Goal: Transaction & Acquisition: Purchase product/service

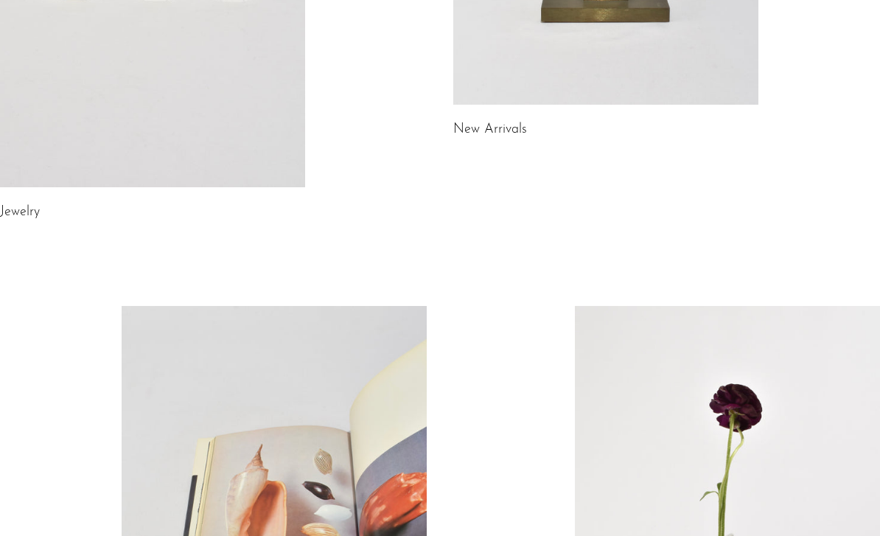
scroll to position [437, 0]
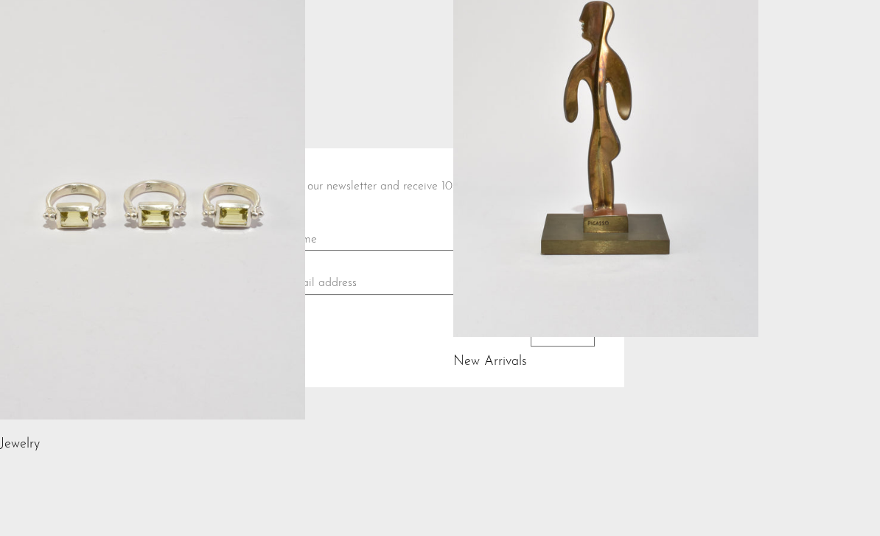
scroll to position [200, 0]
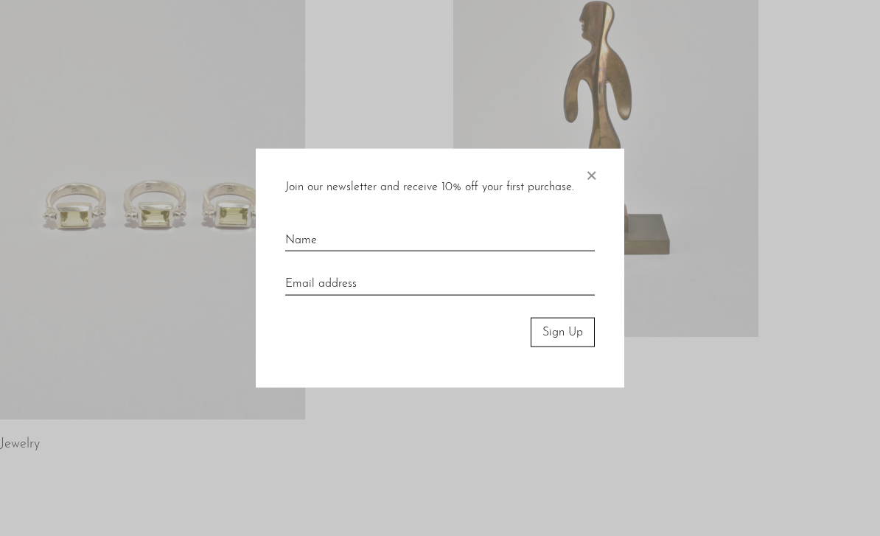
click at [587, 192] on span "×" at bounding box center [591, 171] width 15 height 47
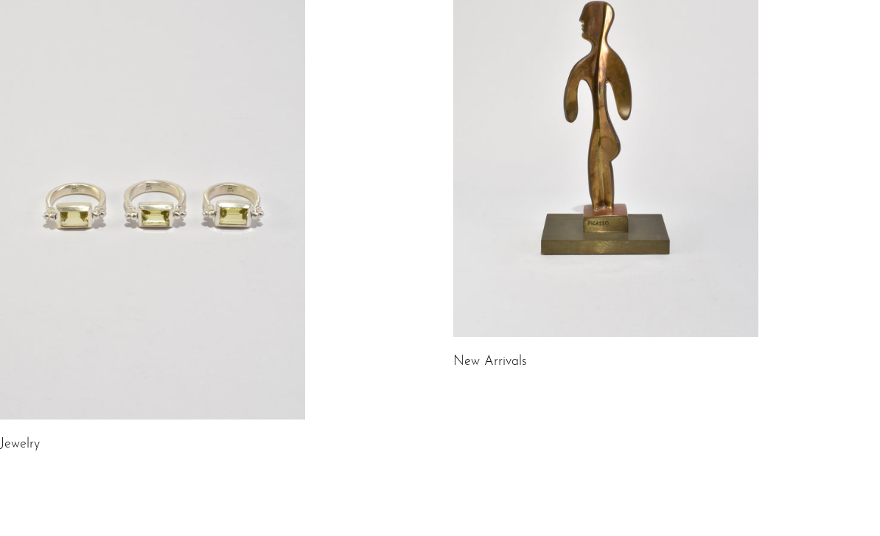
click at [648, 201] on link at bounding box center [605, 122] width 305 height 427
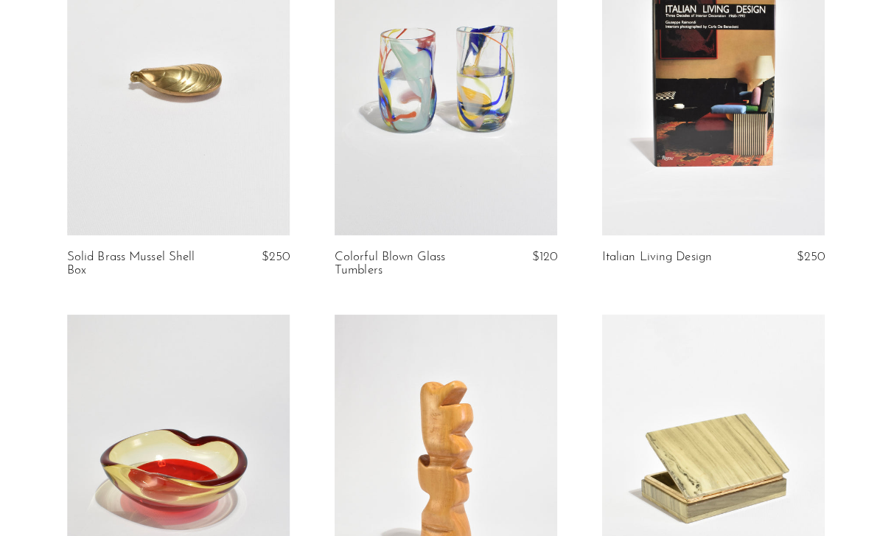
scroll to position [509, 0]
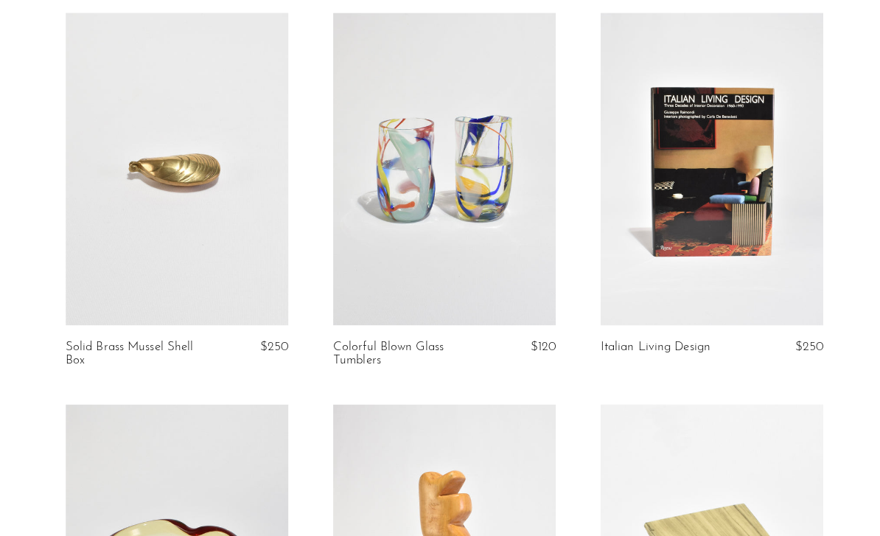
click at [778, 163] on link at bounding box center [704, 166] width 220 height 307
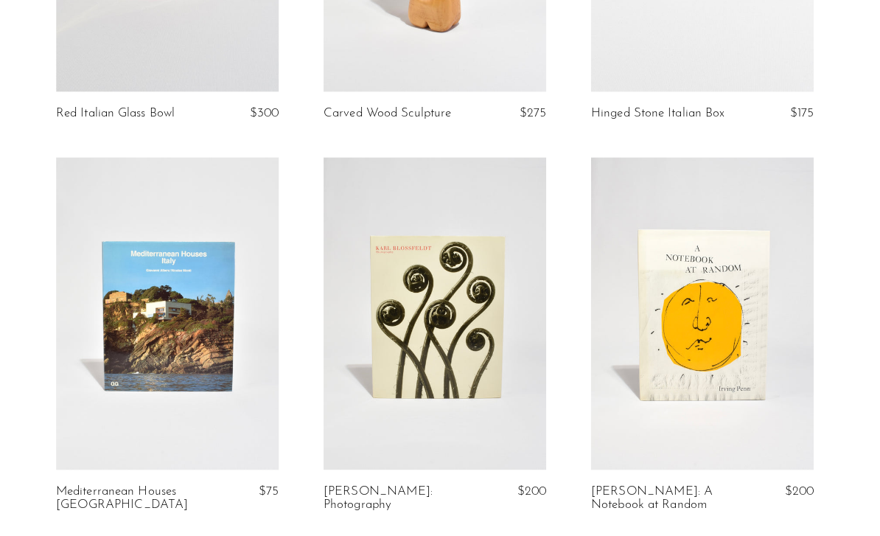
scroll to position [1127, 0]
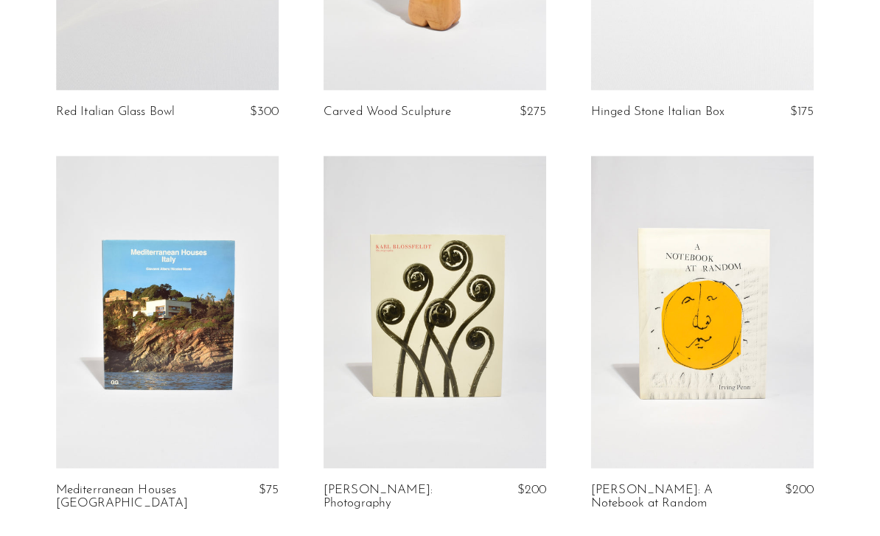
click at [133, 437] on link at bounding box center [176, 307] width 220 height 307
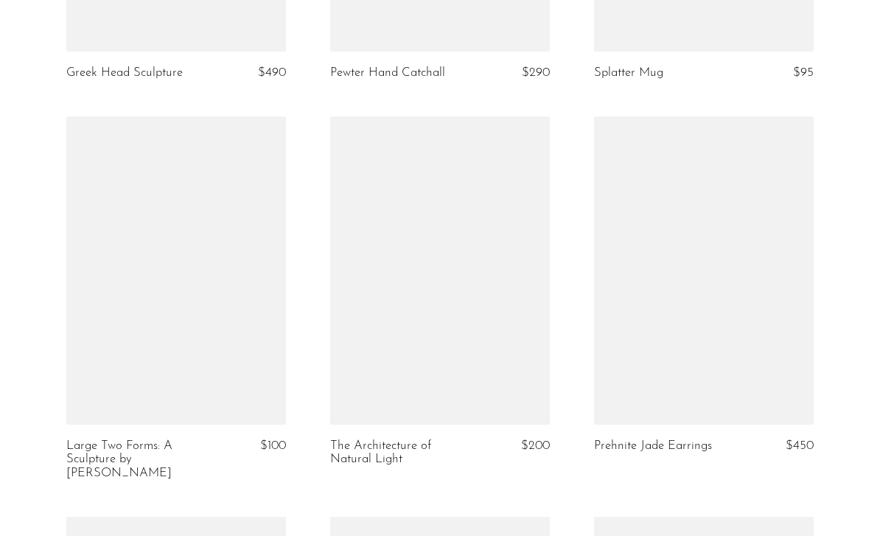
scroll to position [3831, 0]
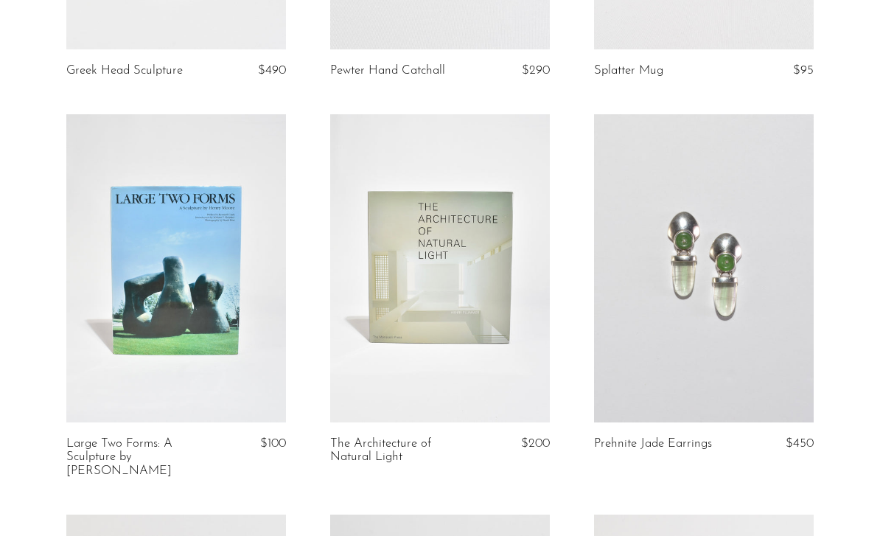
click at [460, 300] on link at bounding box center [440, 267] width 220 height 307
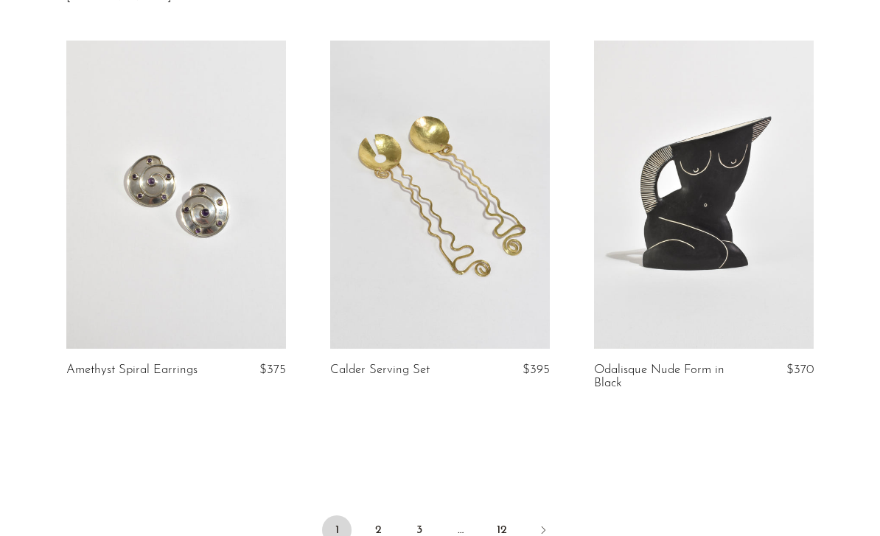
scroll to position [4306, 0]
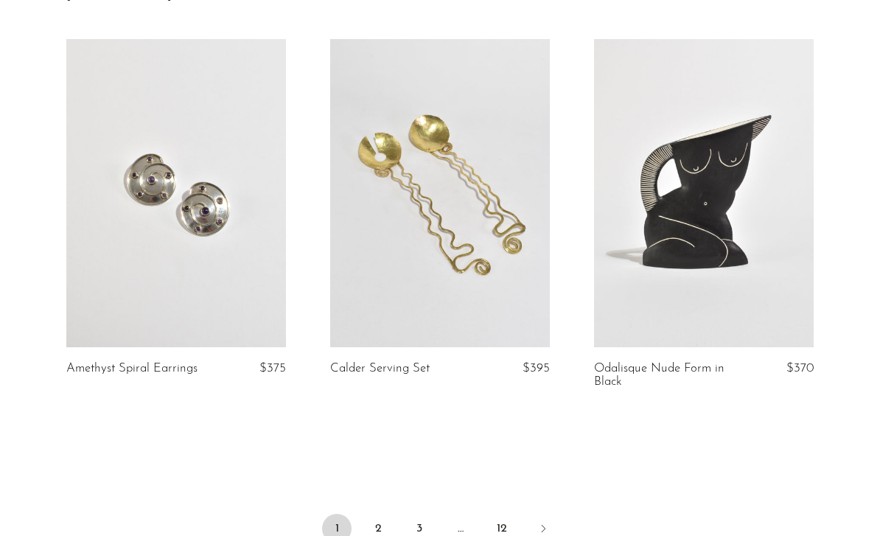
click at [383, 517] on link "2" at bounding box center [377, 528] width 29 height 29
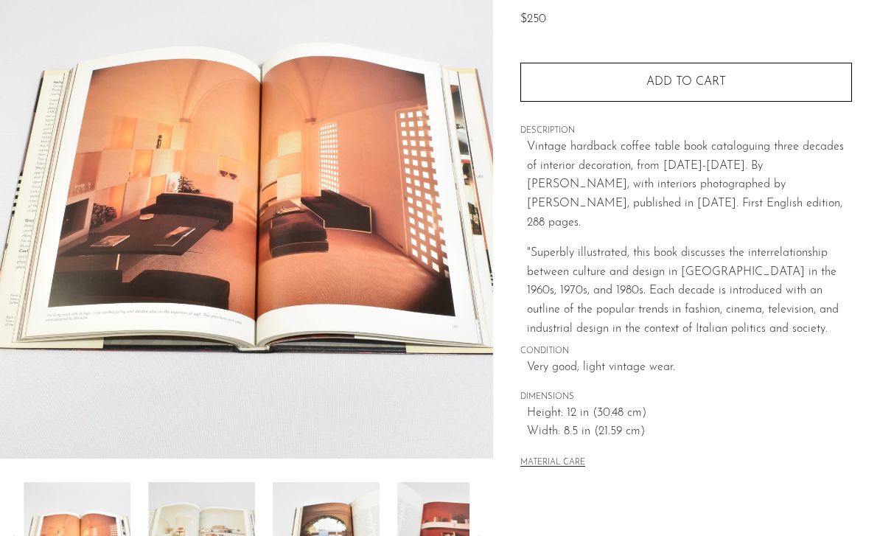
scroll to position [162, 0]
click at [208, 535] on img at bounding box center [201, 541] width 107 height 118
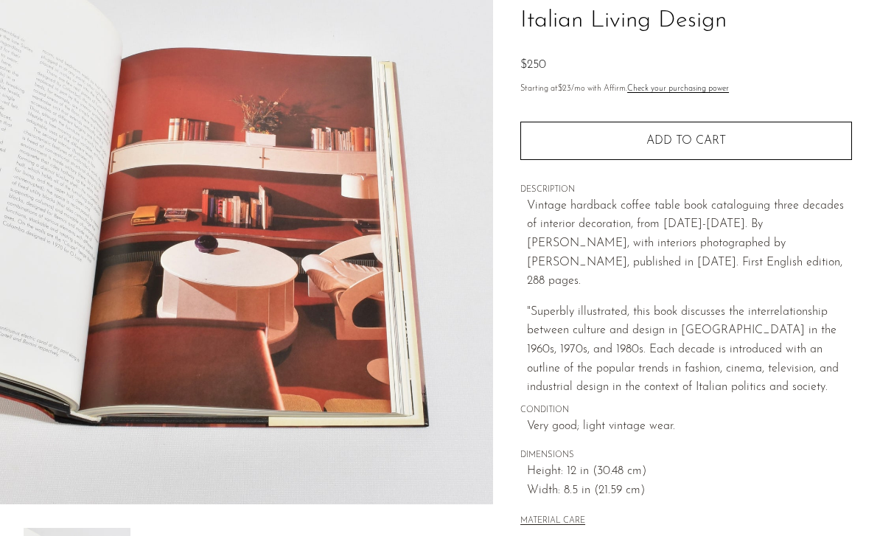
scroll to position [0, 0]
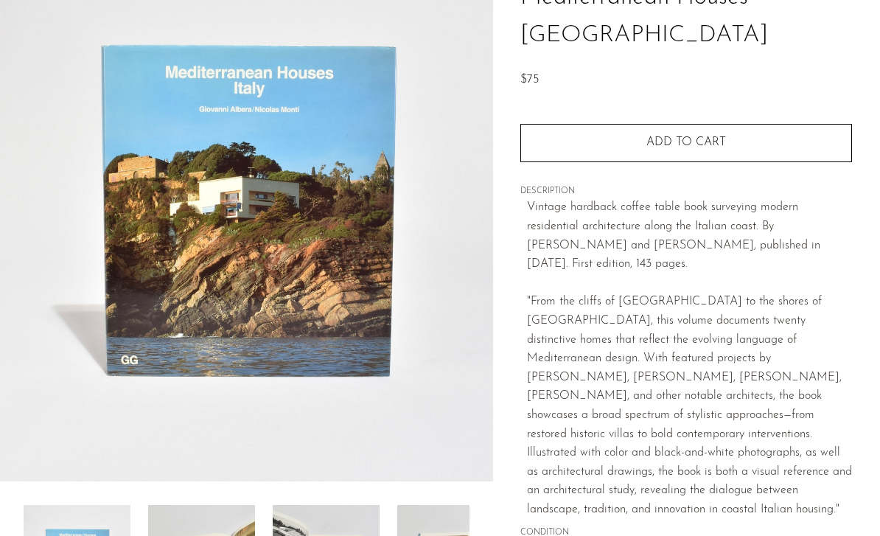
scroll to position [149, 0]
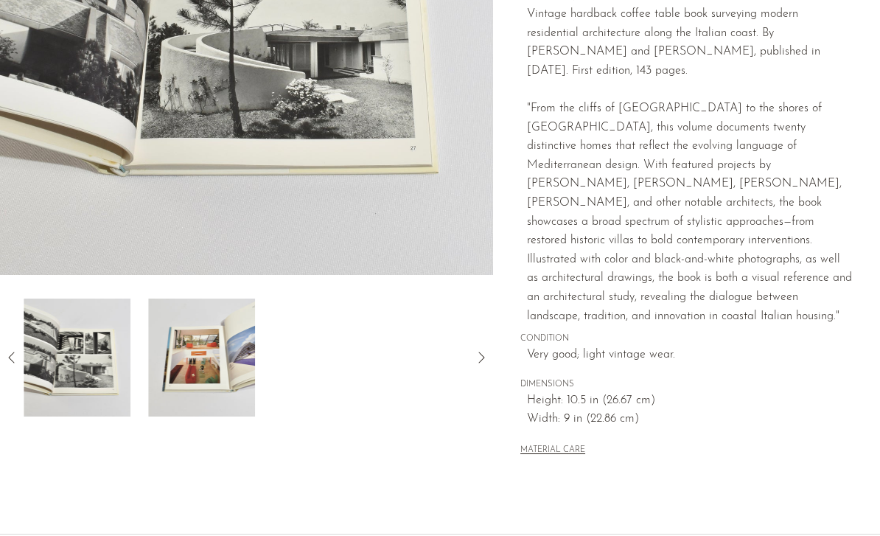
click at [360, 366] on div at bounding box center [247, 357] width 446 height 118
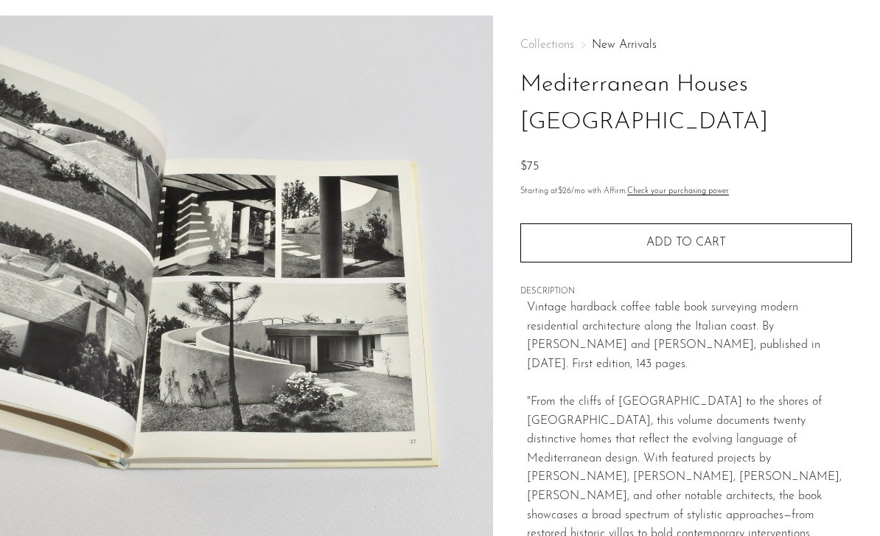
scroll to position [0, 0]
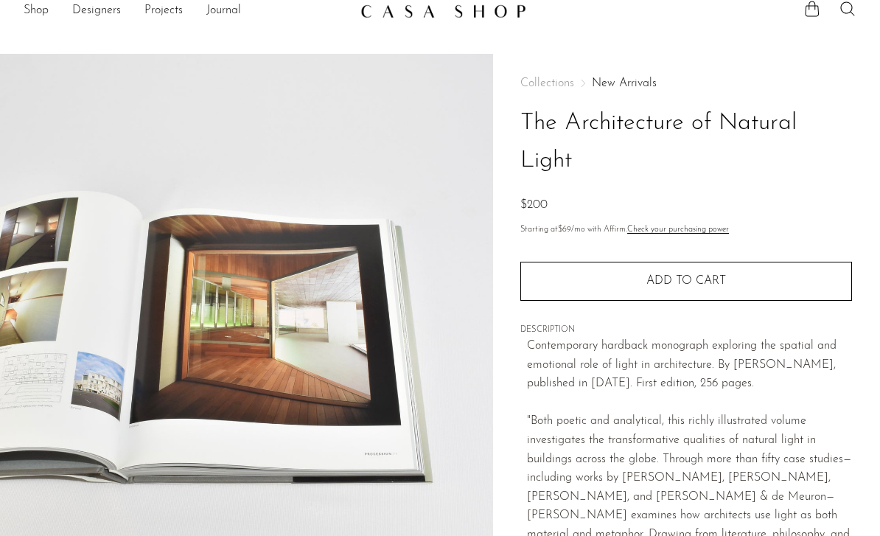
scroll to position [10, 0]
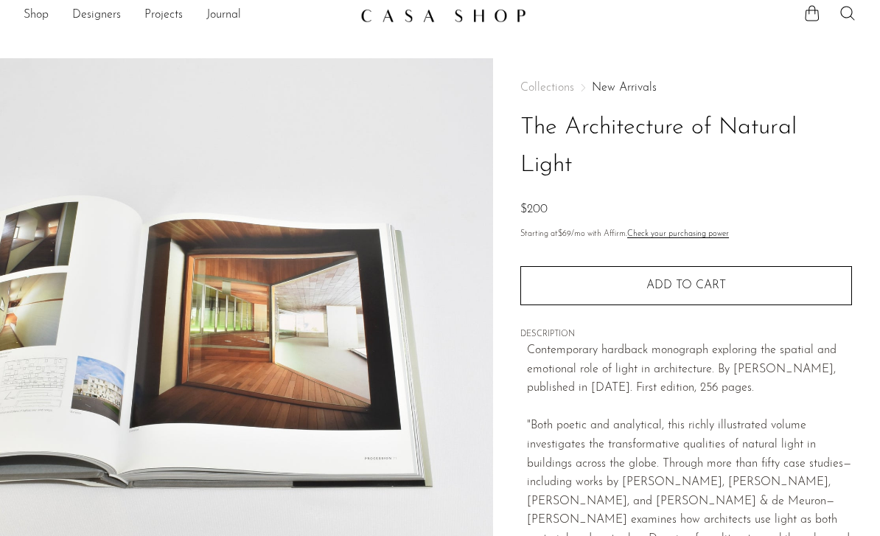
click at [678, 295] on button "Add to cart" at bounding box center [686, 285] width 332 height 38
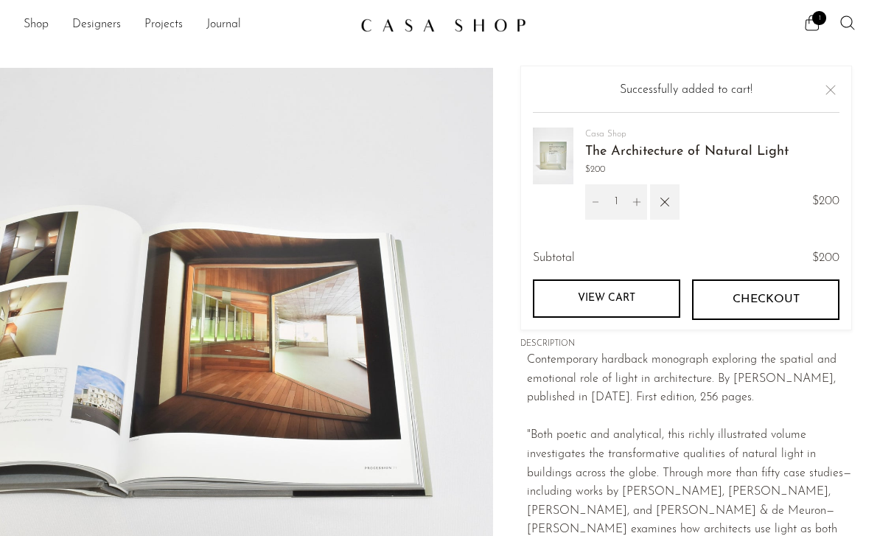
click at [842, 80] on div "Your cart is empty Continue shopping Successfully added to cart! Casa Shop The …" at bounding box center [686, 198] width 332 height 265
click at [835, 85] on button "Close" at bounding box center [831, 90] width 18 height 18
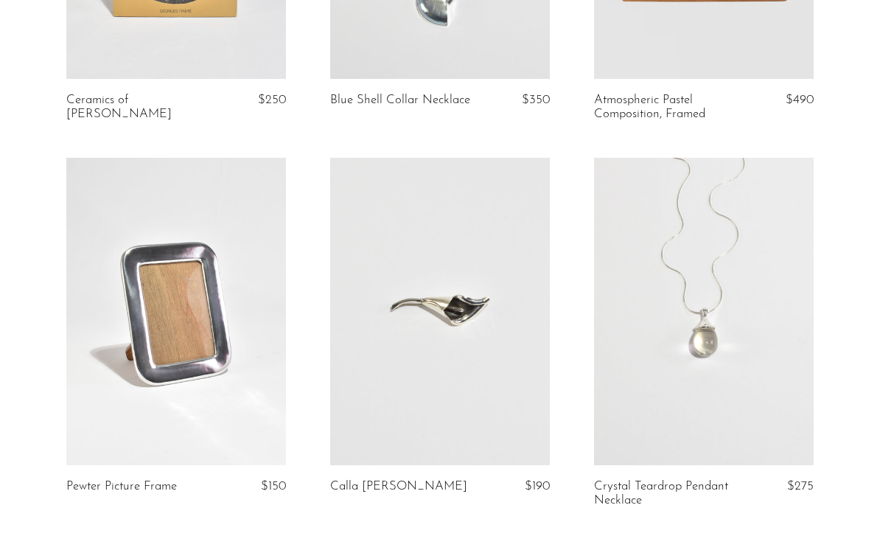
scroll to position [738, 0]
click at [172, 406] on link at bounding box center [176, 310] width 220 height 307
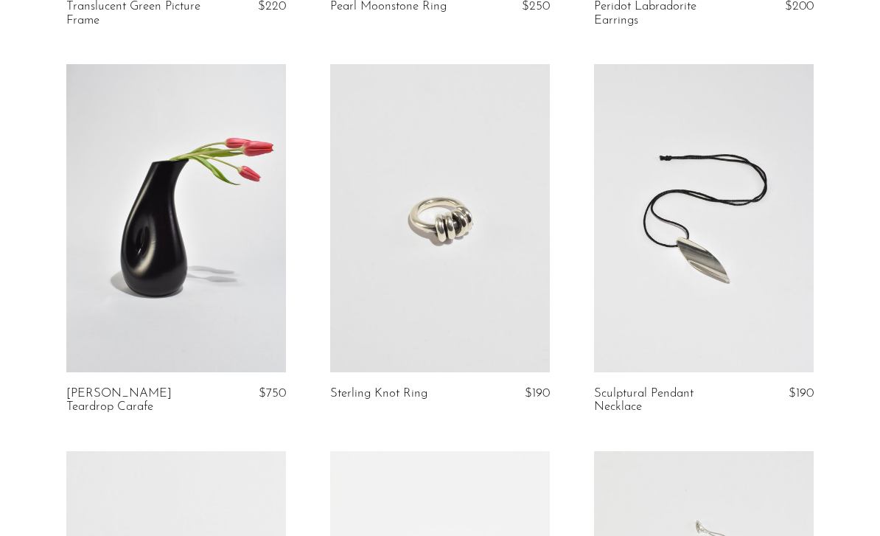
scroll to position [2748, 0]
click at [760, 233] on link at bounding box center [704, 218] width 220 height 307
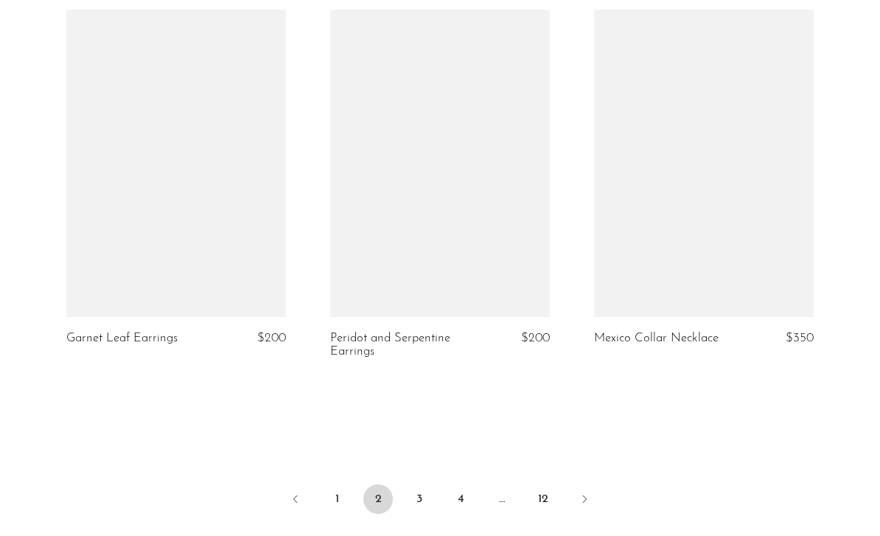
scroll to position [4351, 0]
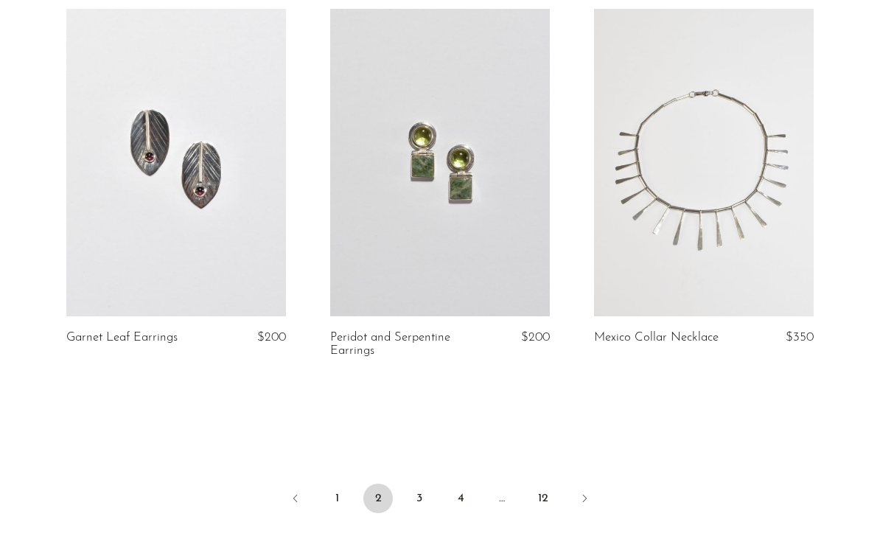
click at [413, 492] on link "3" at bounding box center [419, 497] width 29 height 29
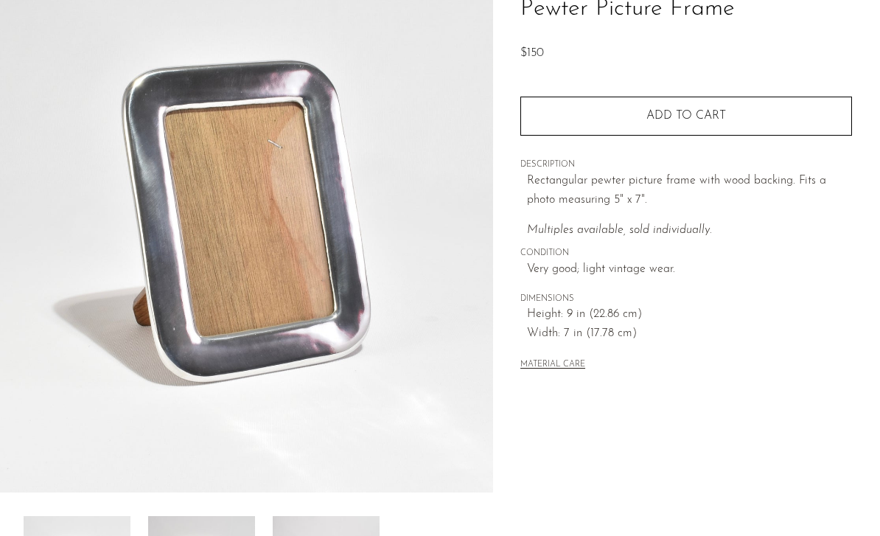
scroll to position [214, 0]
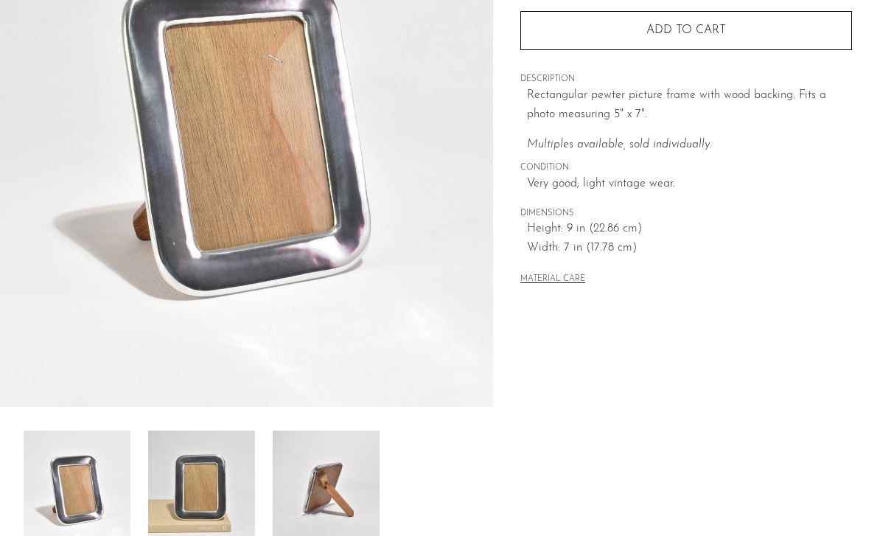
click at [206, 509] on img at bounding box center [201, 489] width 107 height 118
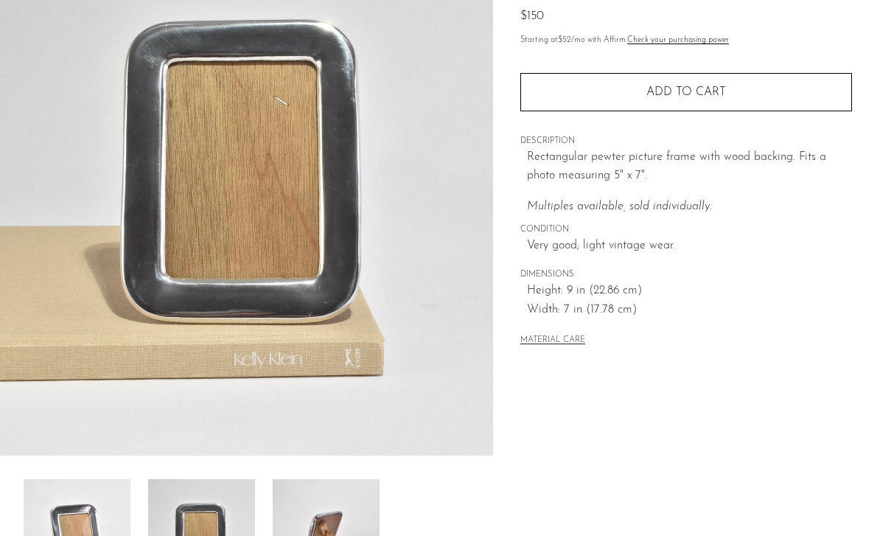
scroll to position [167, 0]
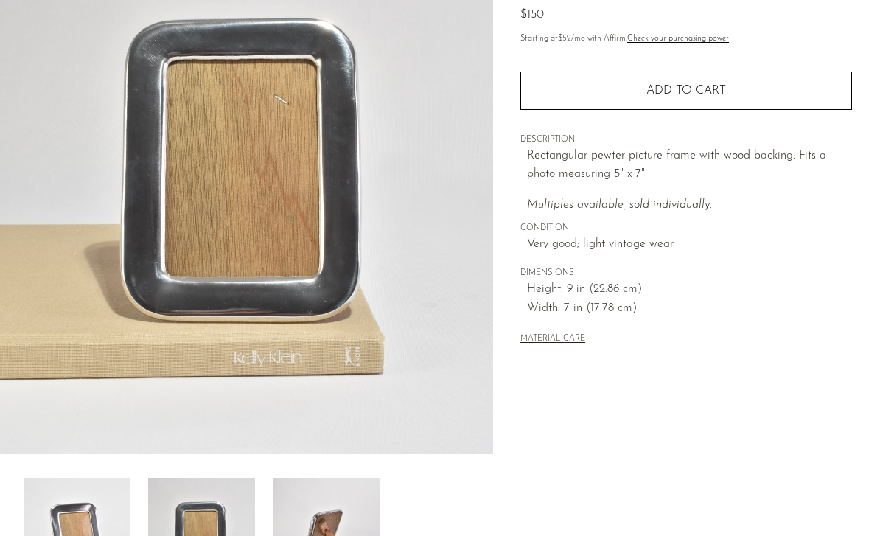
click at [290, 527] on img at bounding box center [326, 537] width 107 height 118
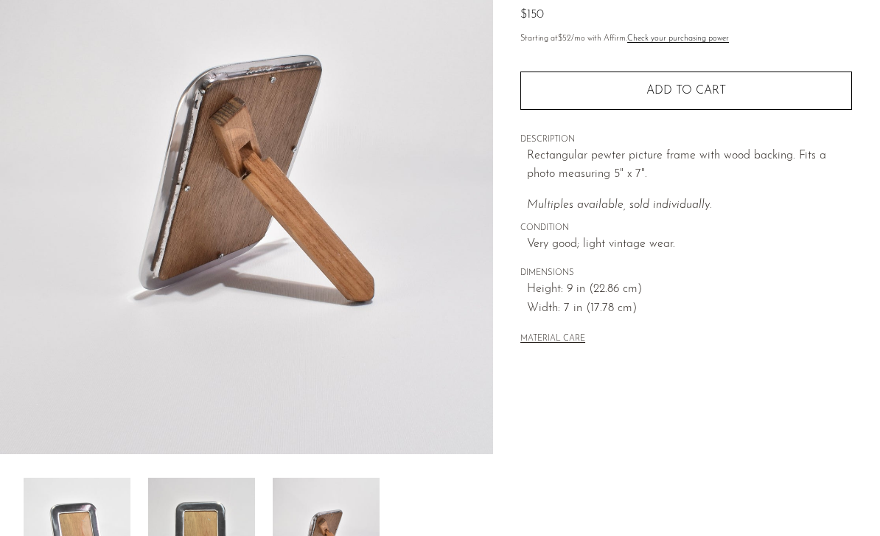
click at [219, 530] on img at bounding box center [201, 537] width 107 height 118
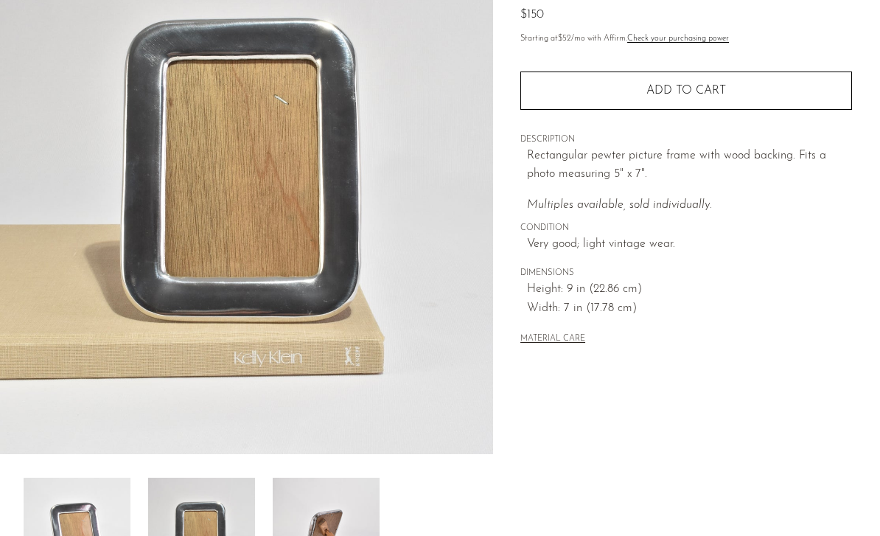
click at [74, 519] on img at bounding box center [77, 537] width 107 height 118
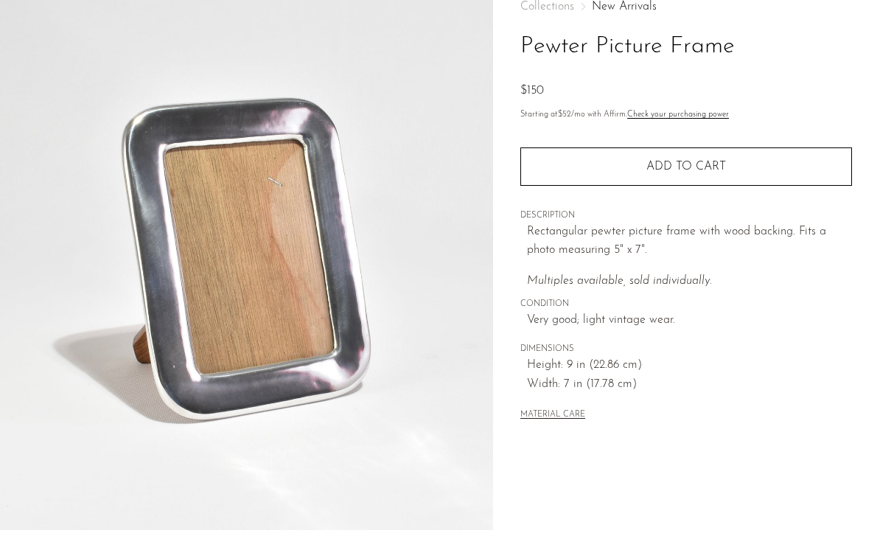
scroll to position [0, 0]
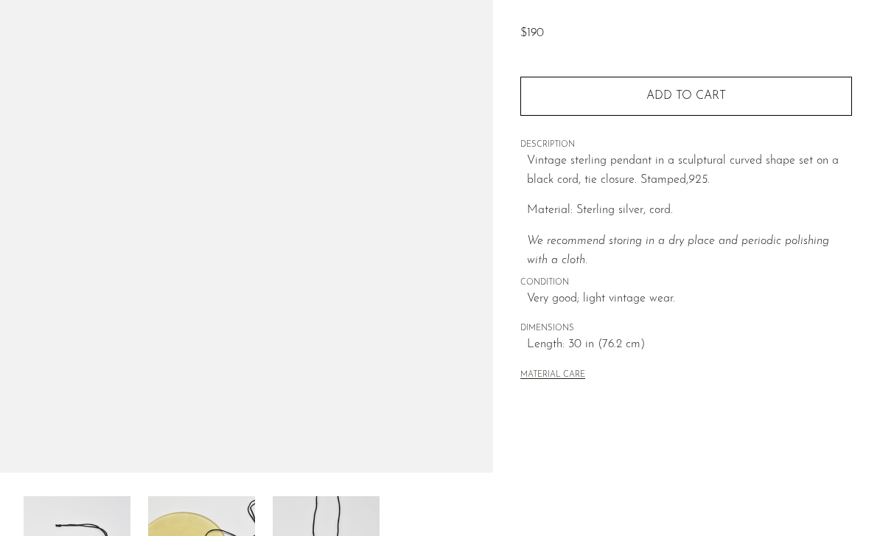
scroll to position [152, 0]
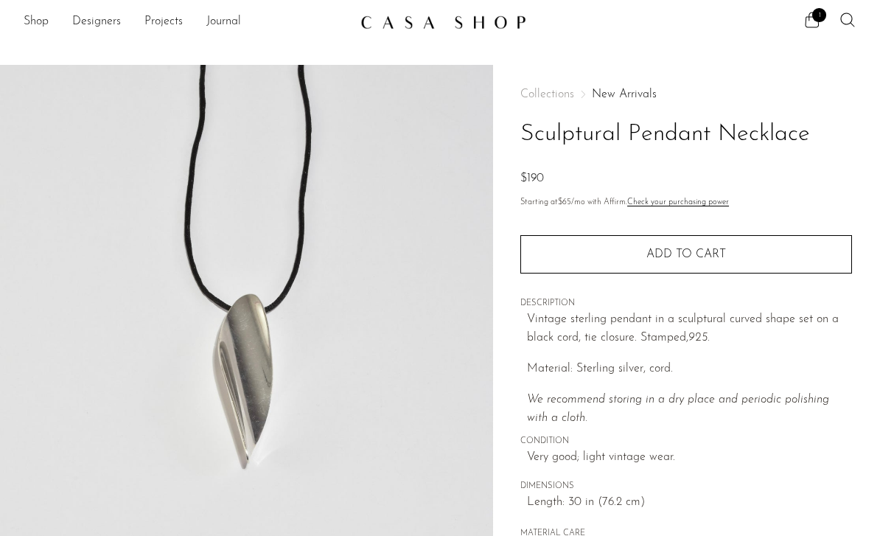
scroll to position [0, 0]
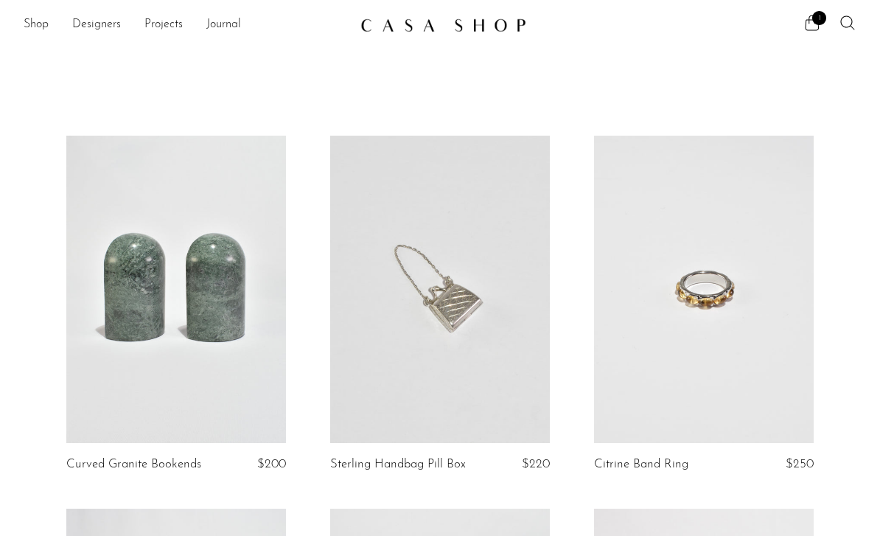
click at [45, 24] on link "Shop" at bounding box center [36, 24] width 25 height 19
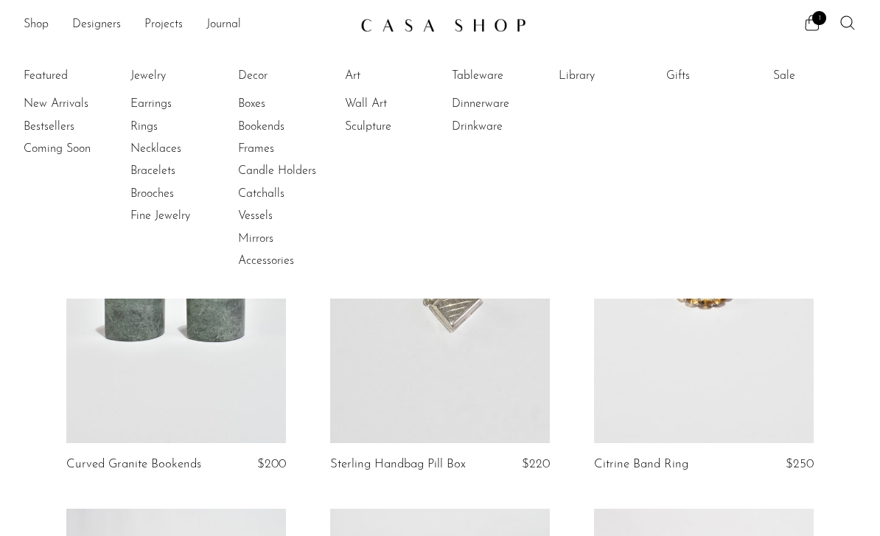
click at [65, 73] on li "Featured New Arrivals Bestsellers Coming Soon" at bounding box center [65, 169] width 83 height 214
click at [59, 74] on li "Featured New Arrivals Bestsellers Coming Soon" at bounding box center [65, 169] width 83 height 214
click at [61, 79] on li "Featured New Arrivals Bestsellers Coming Soon" at bounding box center [65, 169] width 83 height 214
click at [73, 143] on link "Coming Soon" at bounding box center [79, 149] width 111 height 16
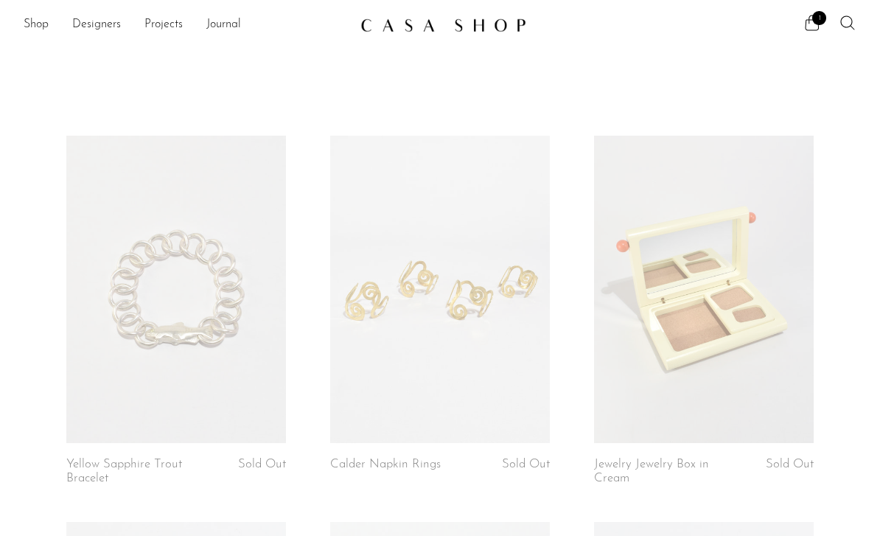
click at [27, 24] on link "Shop" at bounding box center [36, 24] width 25 height 19
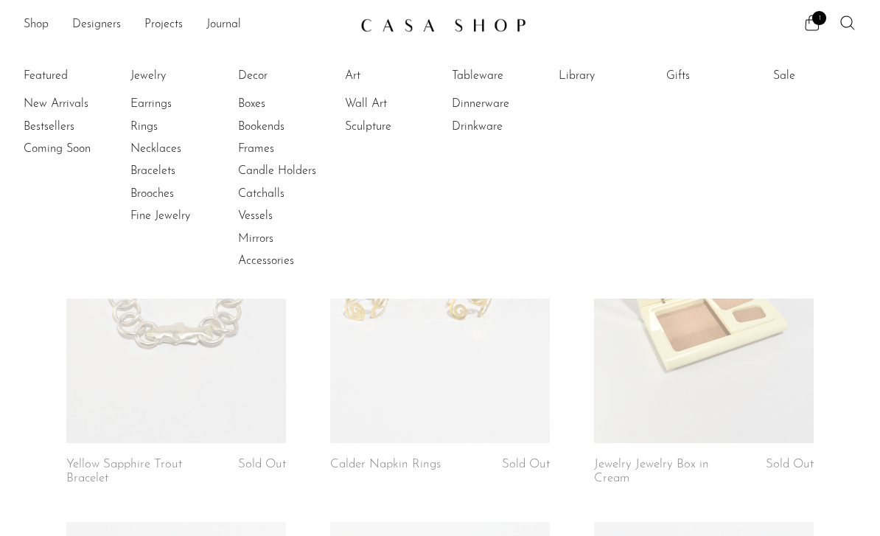
click at [272, 71] on link "Decor" at bounding box center [293, 76] width 111 height 16
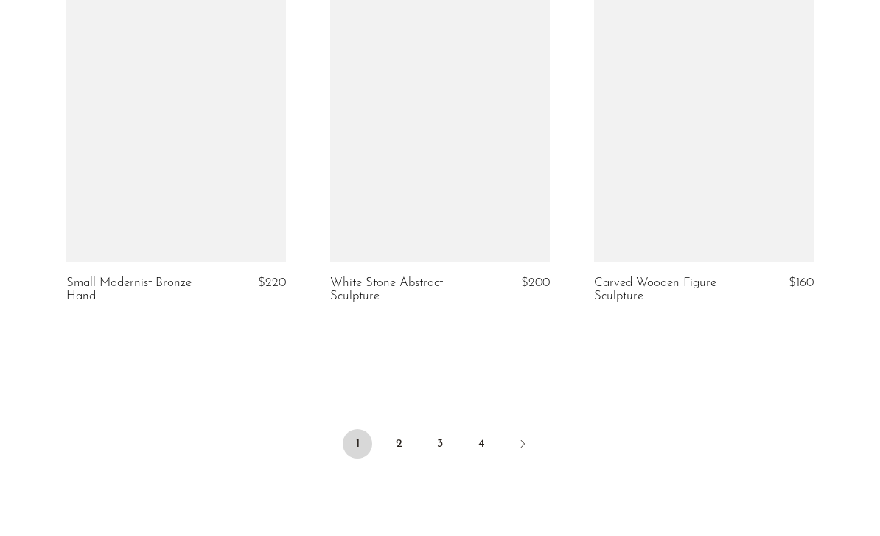
scroll to position [4405, 0]
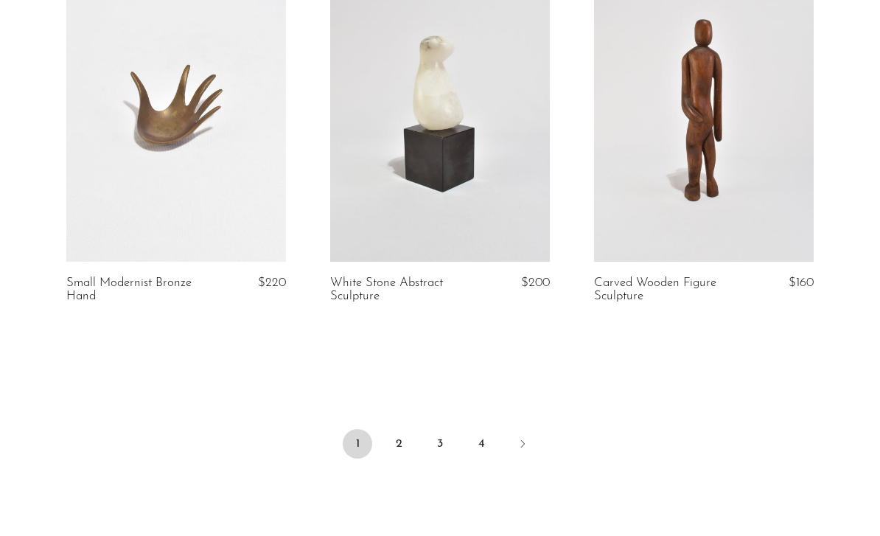
click at [400, 438] on link "2" at bounding box center [398, 443] width 29 height 29
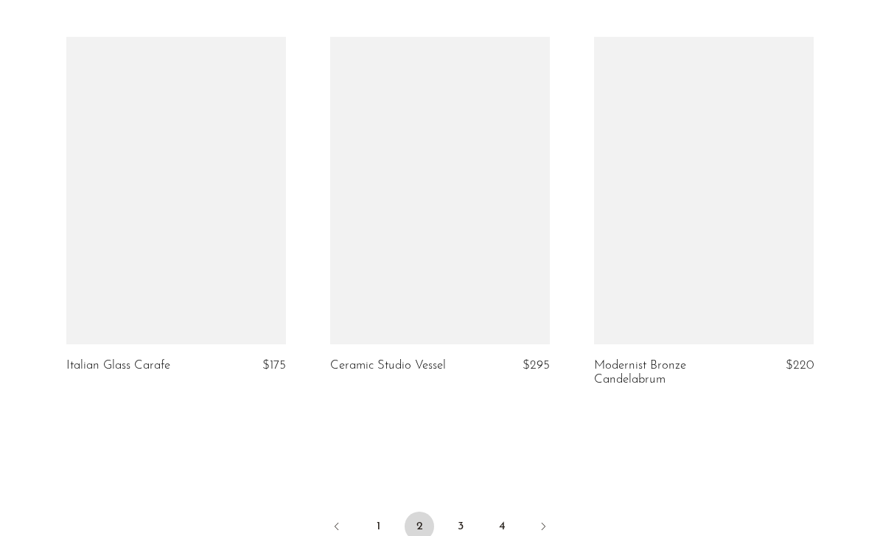
scroll to position [4315, 0]
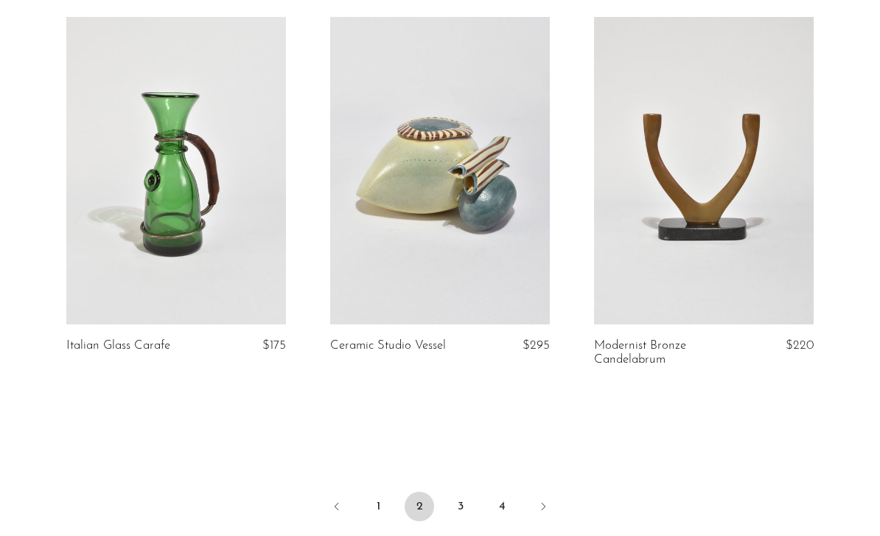
click at [453, 496] on link "3" at bounding box center [460, 506] width 29 height 29
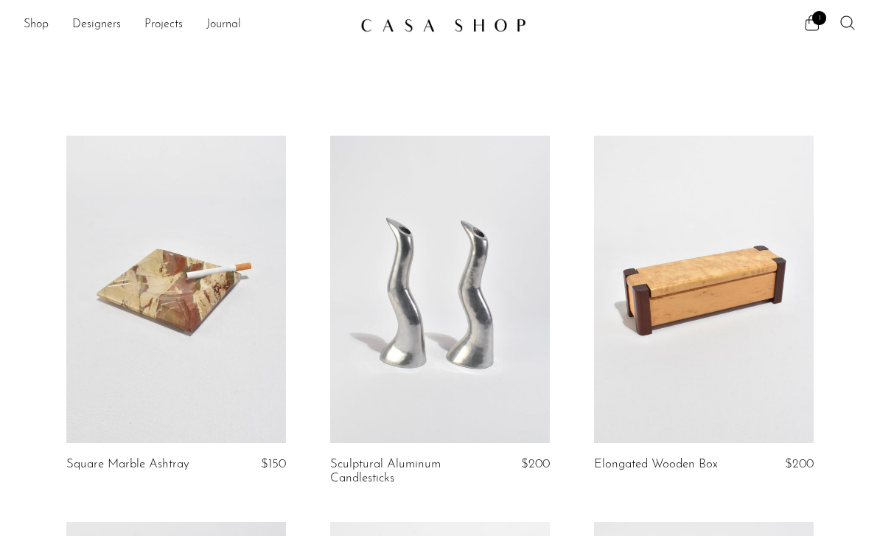
click at [38, 16] on link "Shop" at bounding box center [36, 24] width 25 height 19
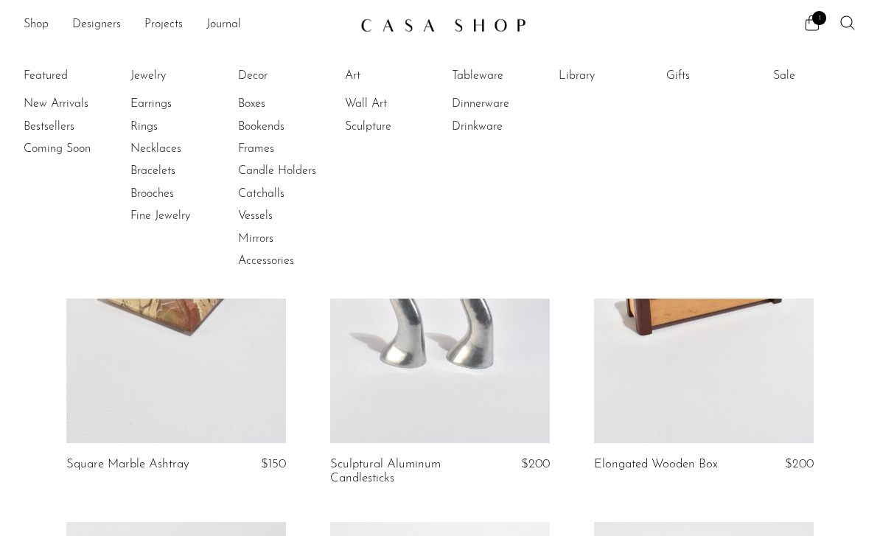
click at [258, 99] on link "Boxes" at bounding box center [293, 104] width 111 height 16
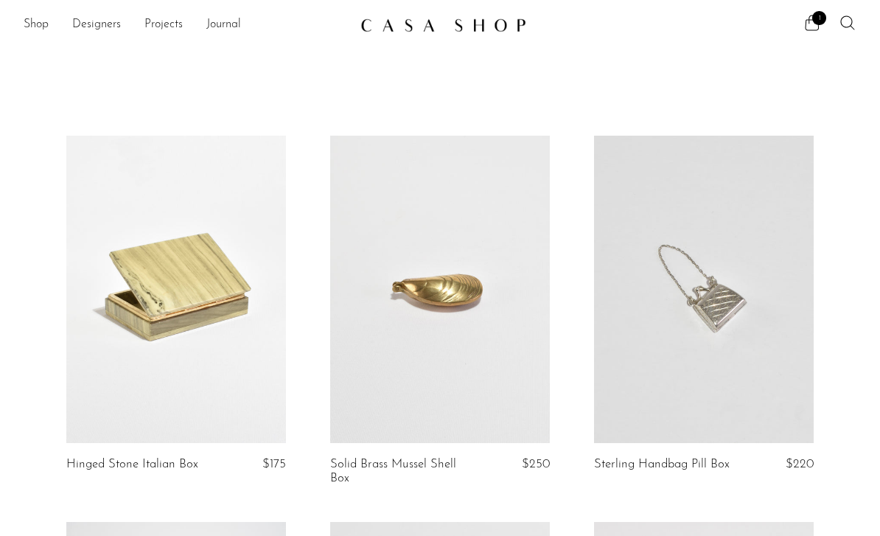
click at [43, 25] on link "Shop" at bounding box center [36, 24] width 25 height 19
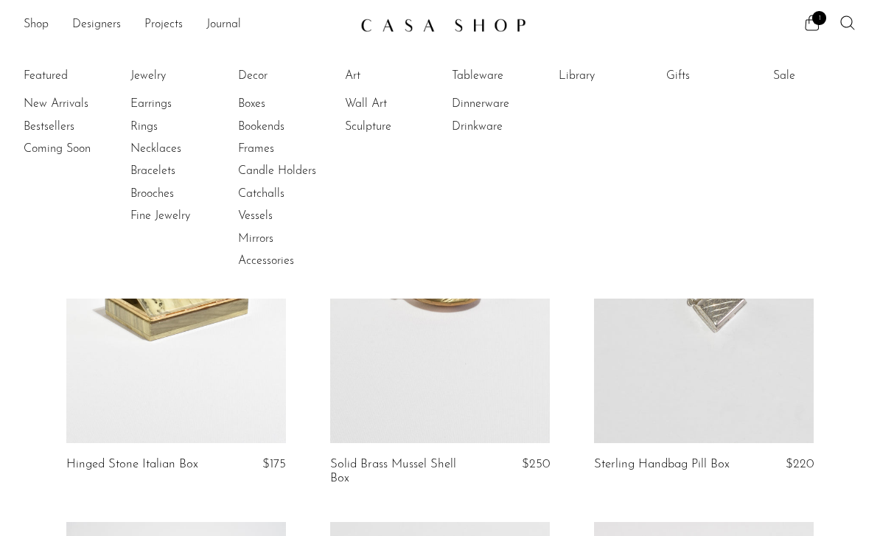
click at [279, 126] on link "Bookends" at bounding box center [293, 127] width 111 height 16
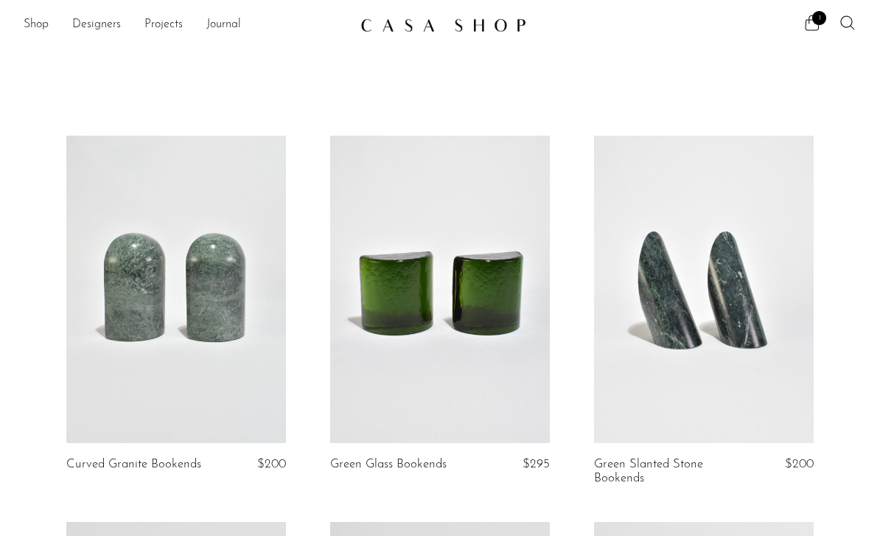
click at [42, 18] on link "Shop" at bounding box center [36, 24] width 25 height 19
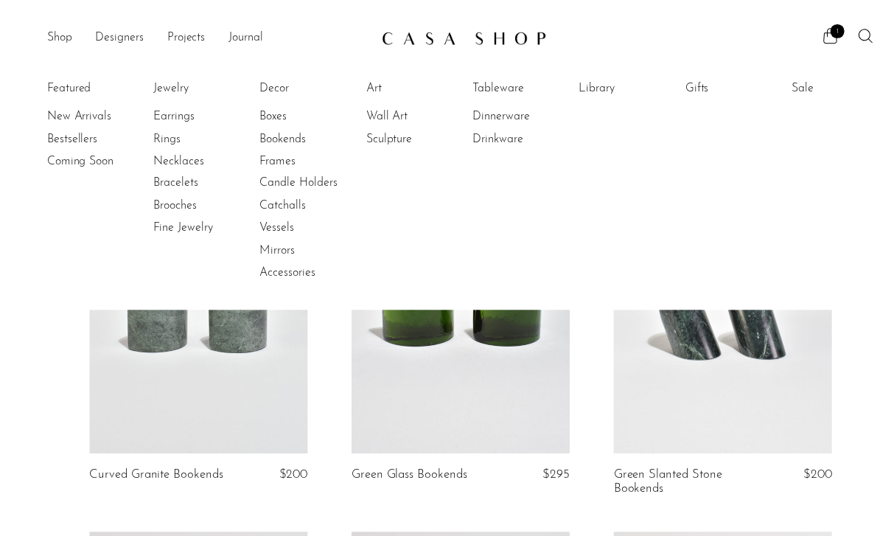
scroll to position [1, 0]
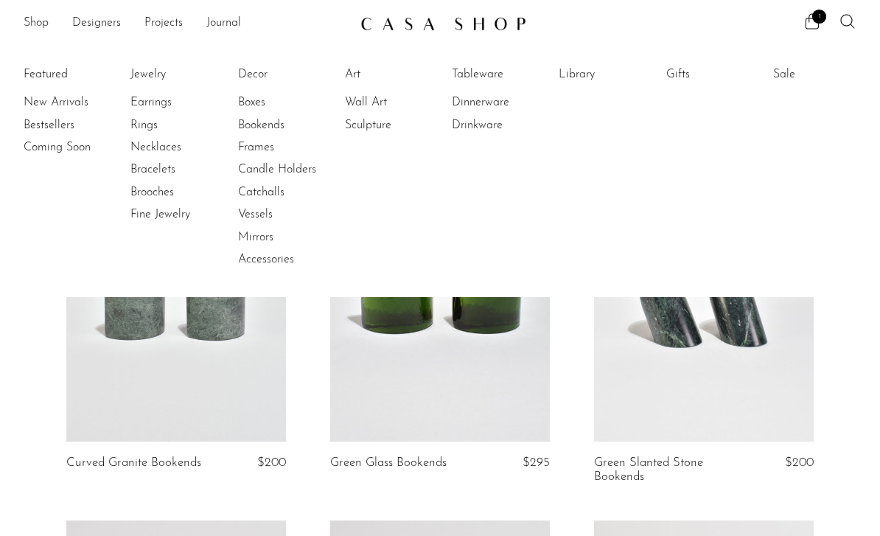
click at [181, 17] on link "Projects" at bounding box center [163, 23] width 38 height 19
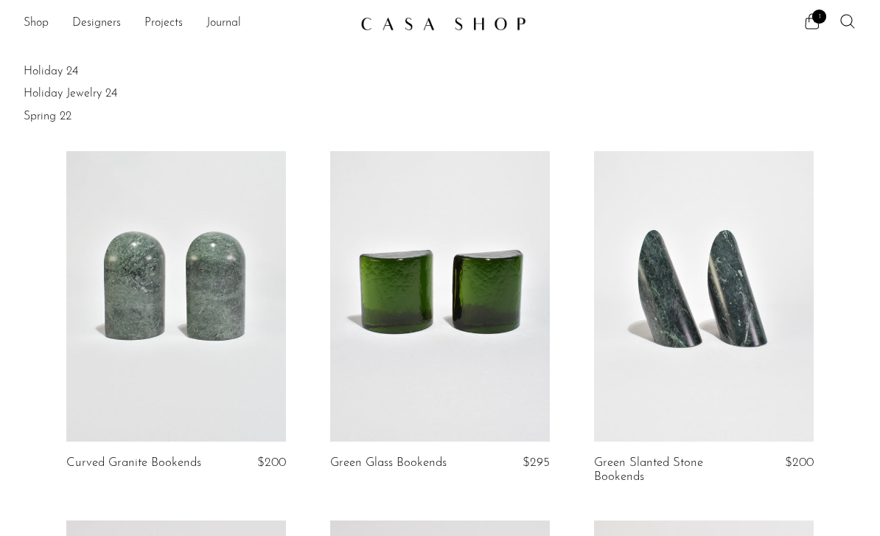
scroll to position [0, 0]
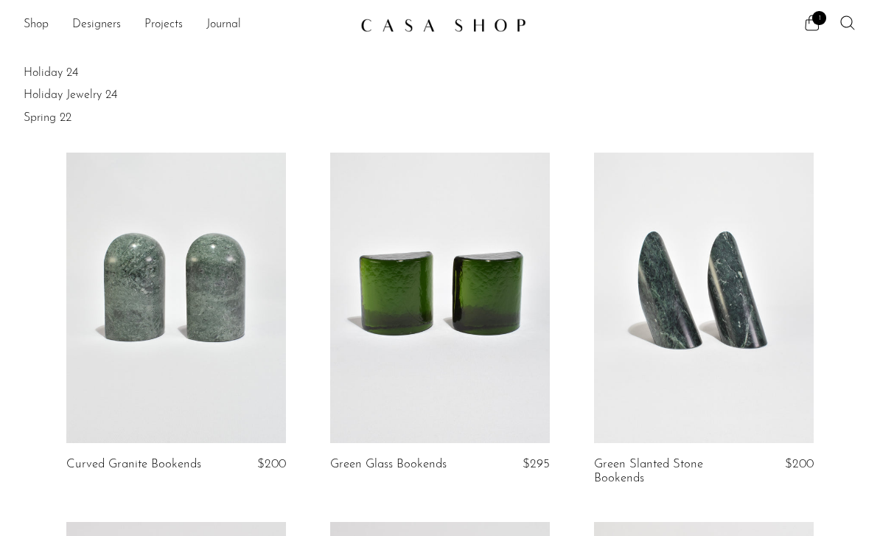
click at [239, 17] on link "Journal" at bounding box center [223, 24] width 35 height 19
click at [230, 30] on link "Journal" at bounding box center [223, 24] width 35 height 19
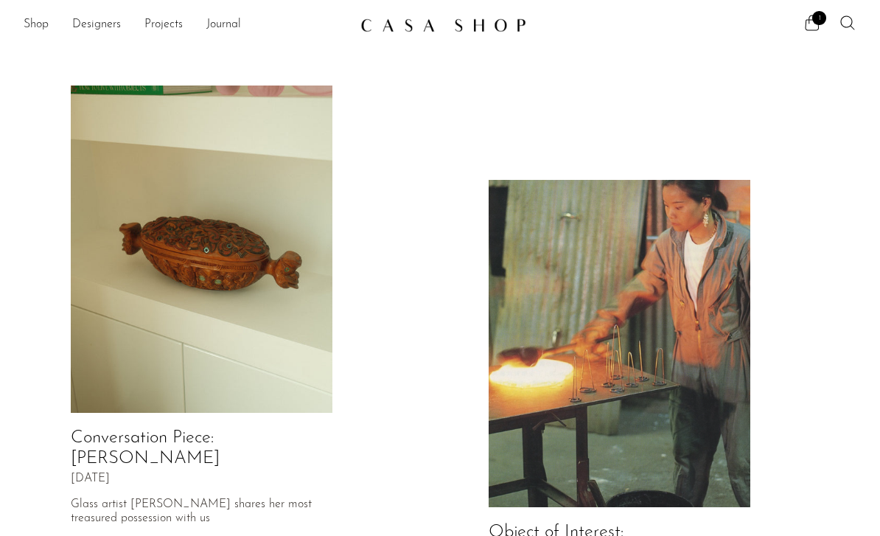
click at [43, 20] on link "Shop" at bounding box center [36, 24] width 25 height 19
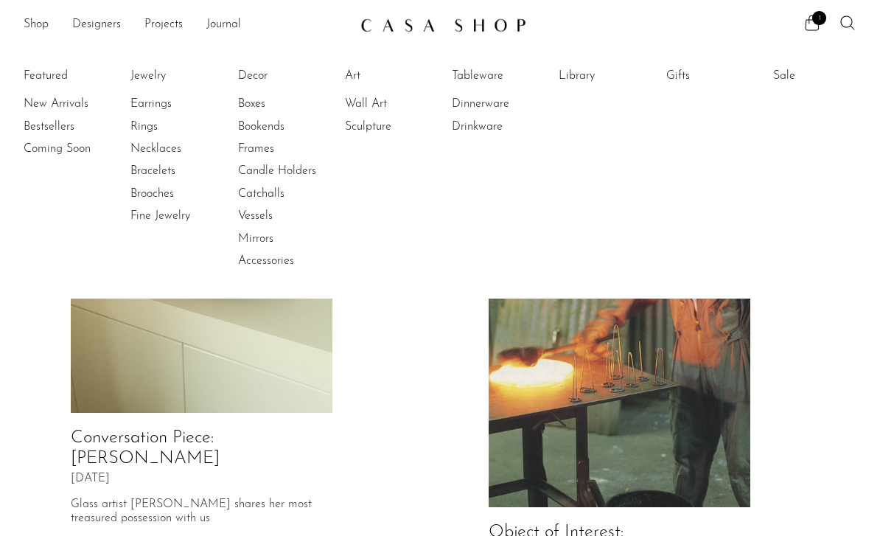
click at [58, 83] on li "Featured New Arrivals Bestsellers Coming Soon" at bounding box center [65, 169] width 83 height 214
click at [69, 71] on li "Featured New Arrivals Bestsellers Coming Soon" at bounding box center [65, 169] width 83 height 214
click at [83, 97] on link "New Arrivals" at bounding box center [79, 104] width 111 height 16
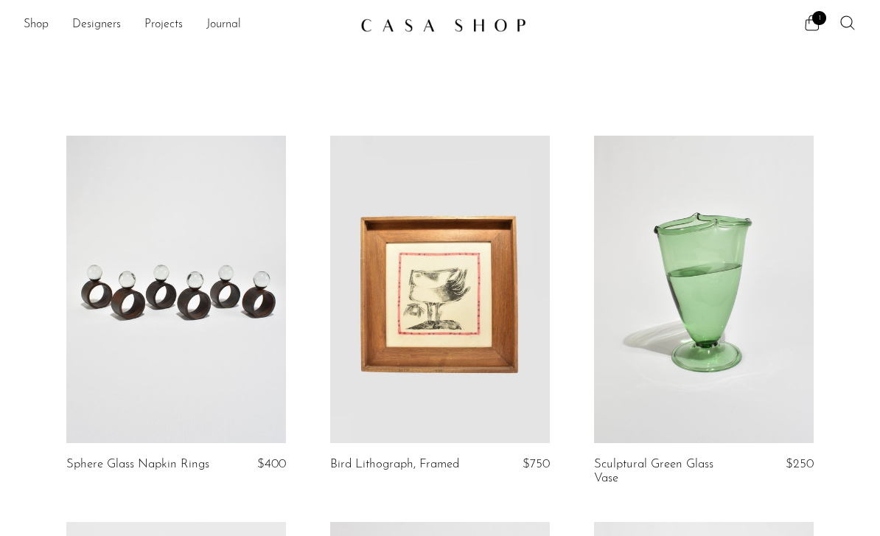
click at [847, 30] on icon at bounding box center [848, 23] width 18 height 18
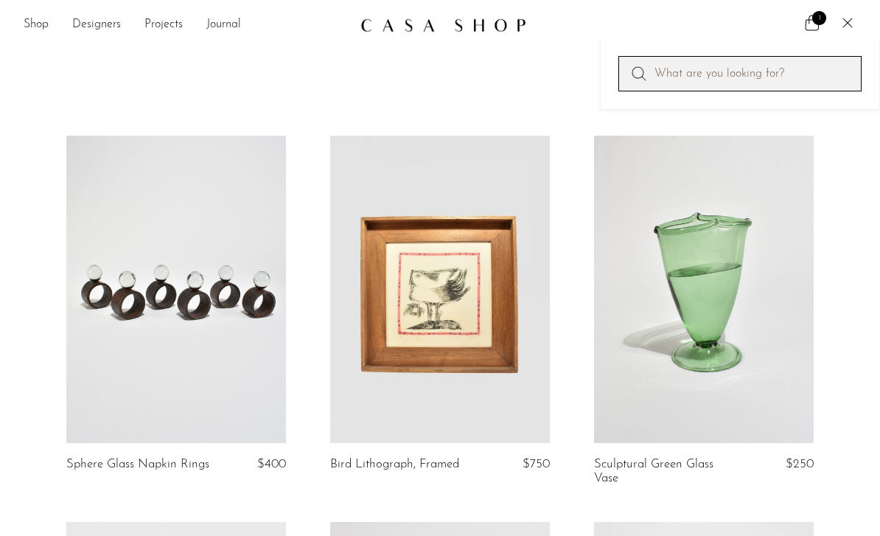
click at [771, 77] on input "Perform a search" at bounding box center [739, 73] width 243 height 35
type input "Natilus shell"
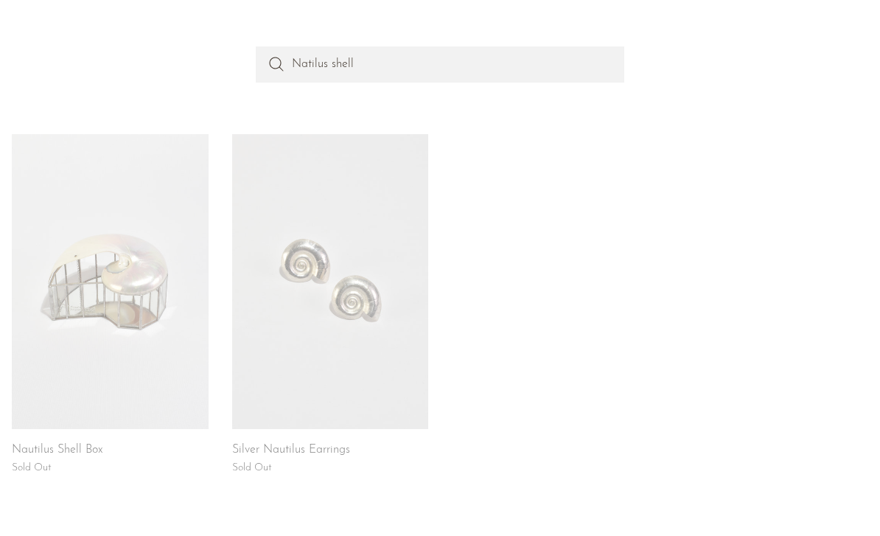
scroll to position [142, 0]
click at [114, 310] on link at bounding box center [110, 280] width 197 height 295
